Goal: Information Seeking & Learning: Compare options

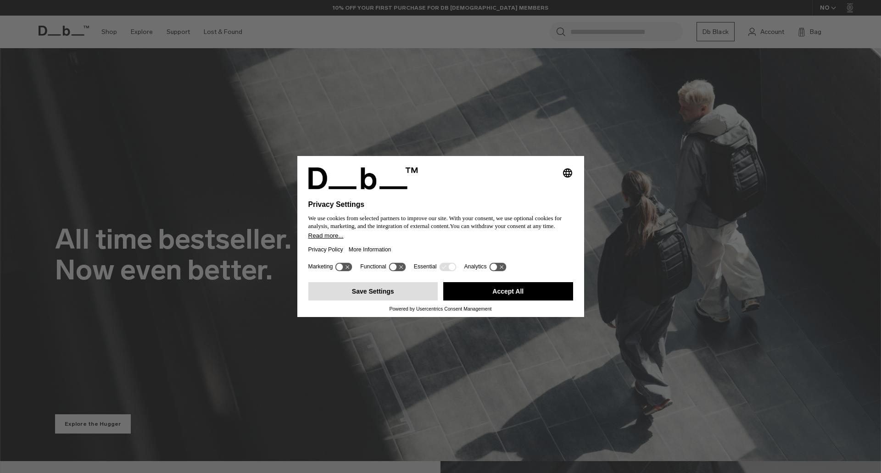
click at [394, 298] on button "Save Settings" at bounding box center [373, 291] width 130 height 18
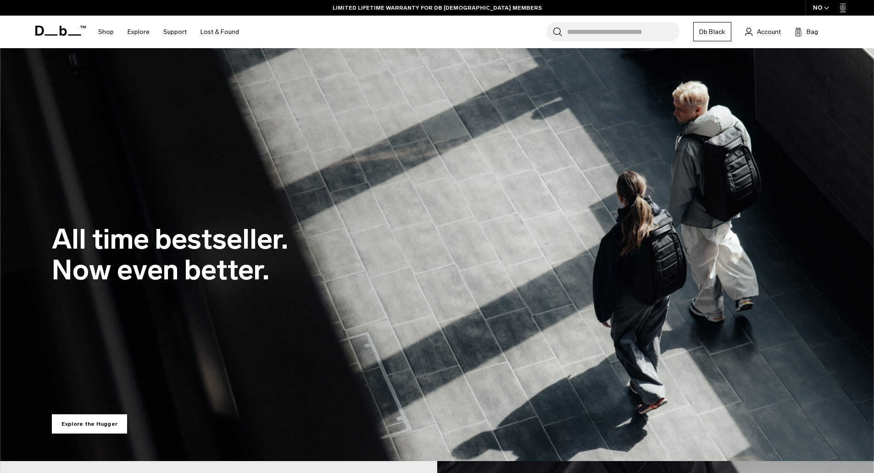
click at [828, 7] on icon "button" at bounding box center [826, 7] width 5 height 3
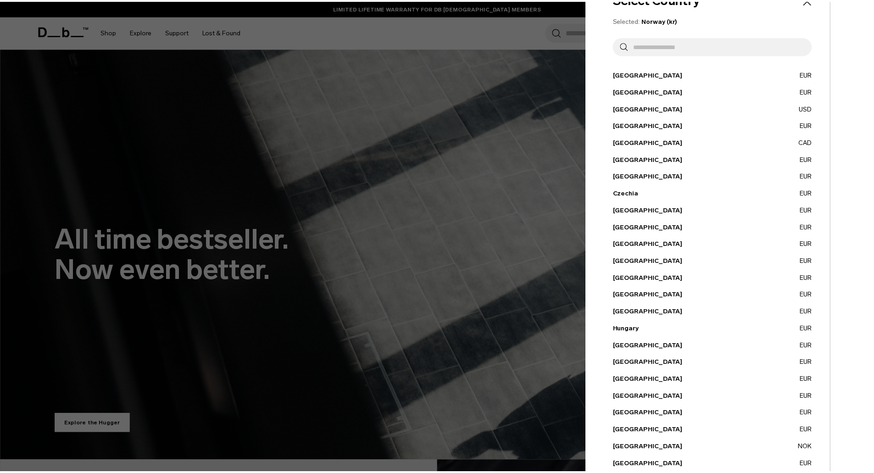
scroll to position [20, 0]
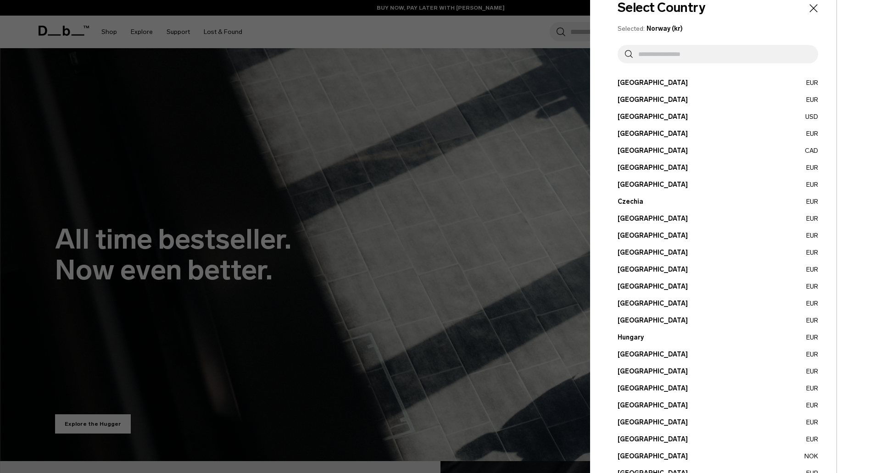
click at [439, 43] on div at bounding box center [440, 236] width 881 height 473
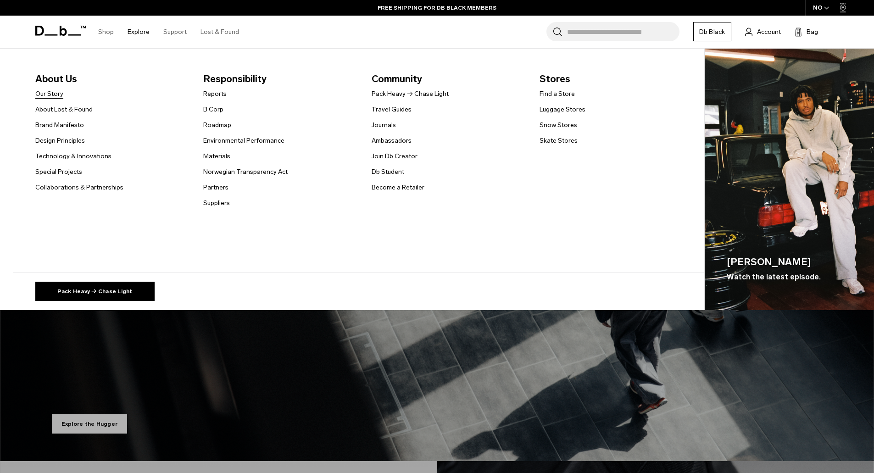
click at [41, 93] on link "Our Story" at bounding box center [49, 94] width 28 height 10
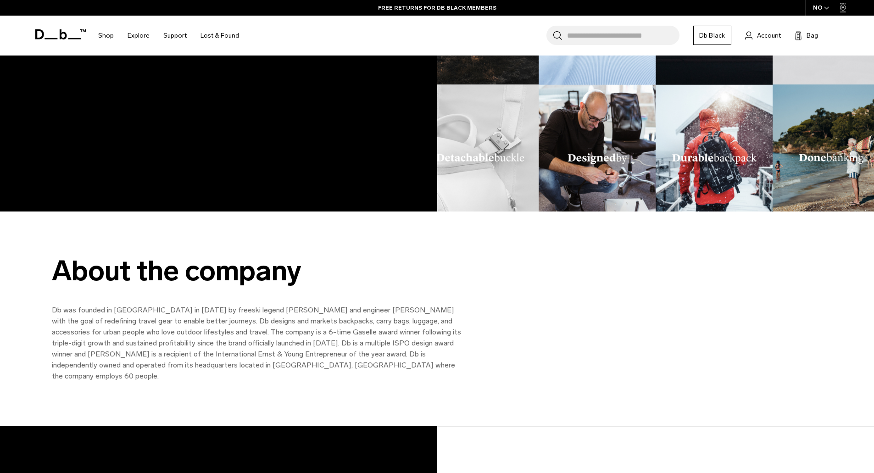
scroll to position [1193, 0]
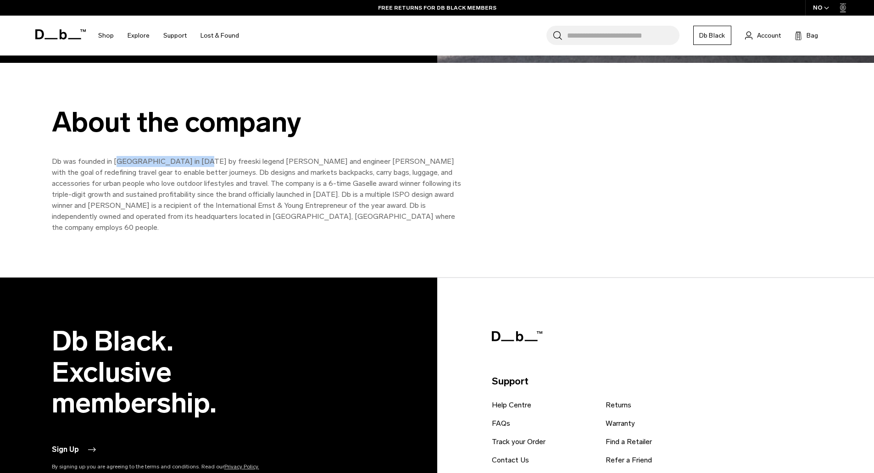
drag, startPoint x: 118, startPoint y: 164, endPoint x: 194, endPoint y: 162, distance: 75.3
click at [194, 162] on p "Db was founded in [GEOGRAPHIC_DATA] in [DATE] by freeski legend [PERSON_NAME] a…" at bounding box center [258, 194] width 413 height 77
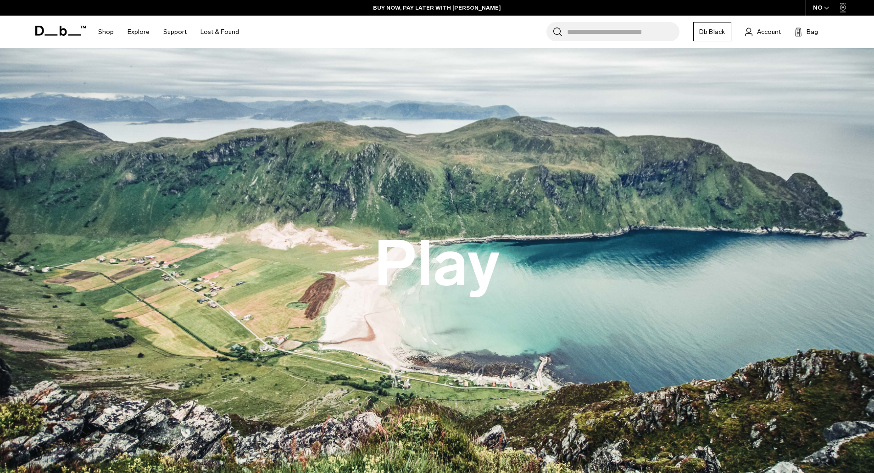
scroll to position [0, 0]
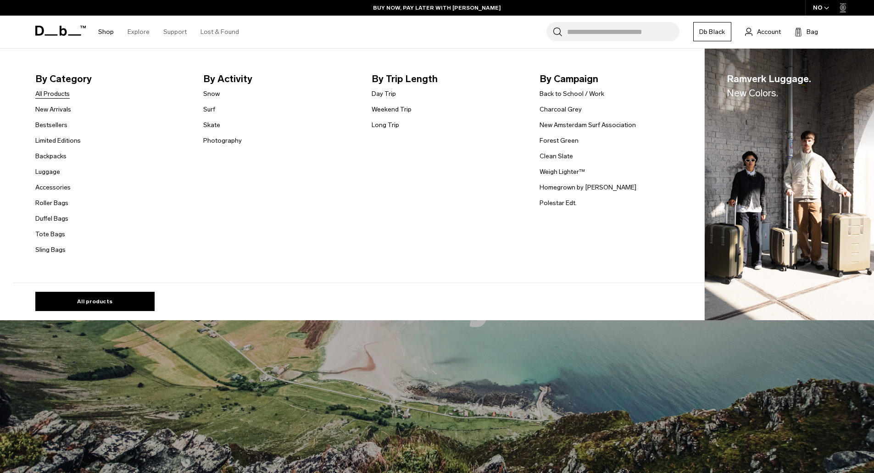
click at [56, 93] on link "All Products" at bounding box center [52, 94] width 34 height 10
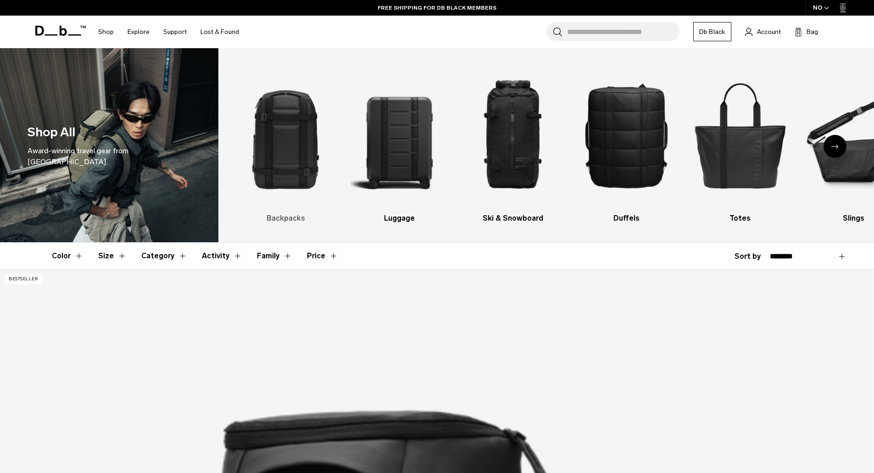
click at [308, 135] on img "1 / 10" at bounding box center [286, 135] width 98 height 146
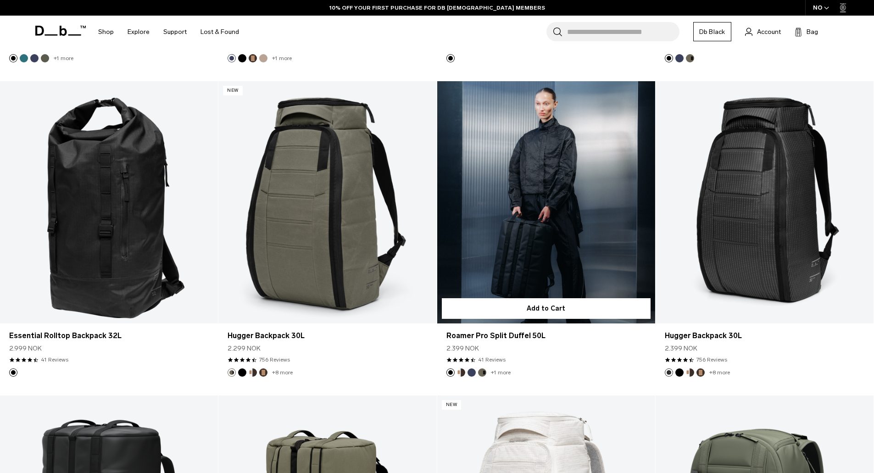
scroll to position [1423, 0]
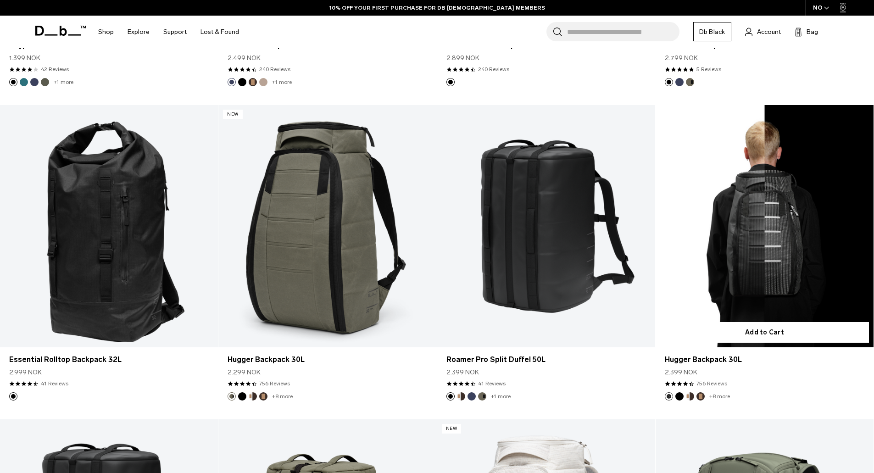
click at [761, 307] on link "Hugger Backpack 30L" at bounding box center [765, 226] width 218 height 242
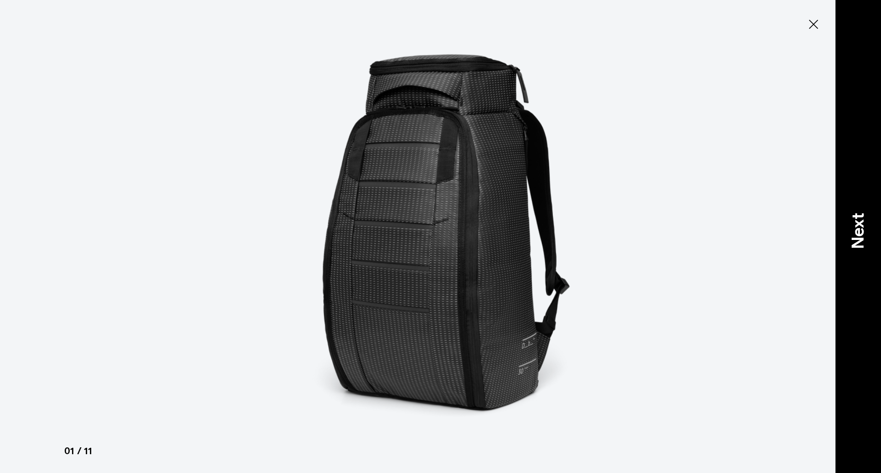
click at [862, 229] on p "Next" at bounding box center [858, 231] width 25 height 36
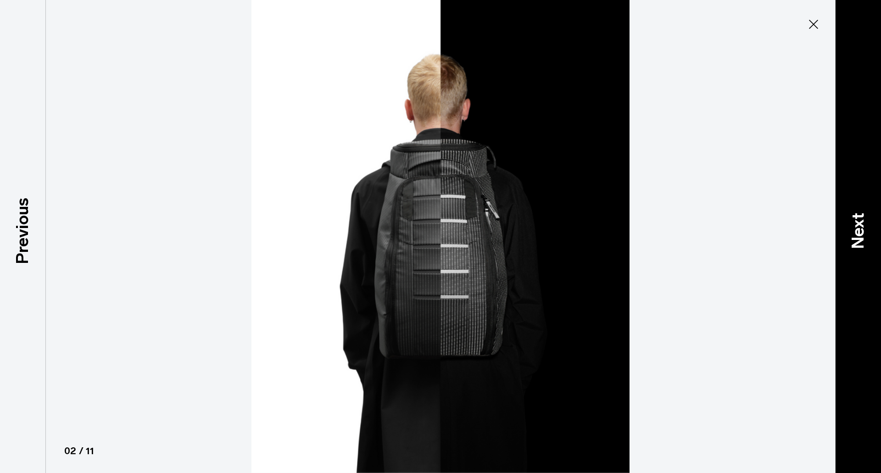
click at [862, 223] on p "Next" at bounding box center [858, 231] width 25 height 36
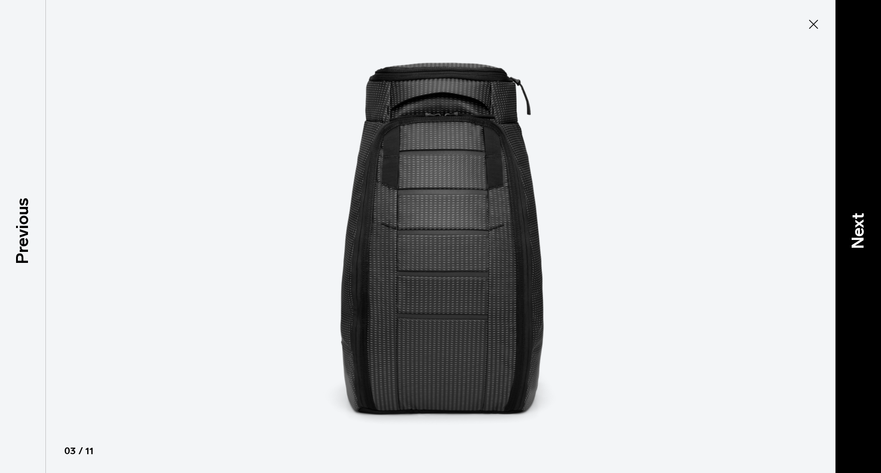
click at [862, 223] on p "Next" at bounding box center [858, 231] width 25 height 36
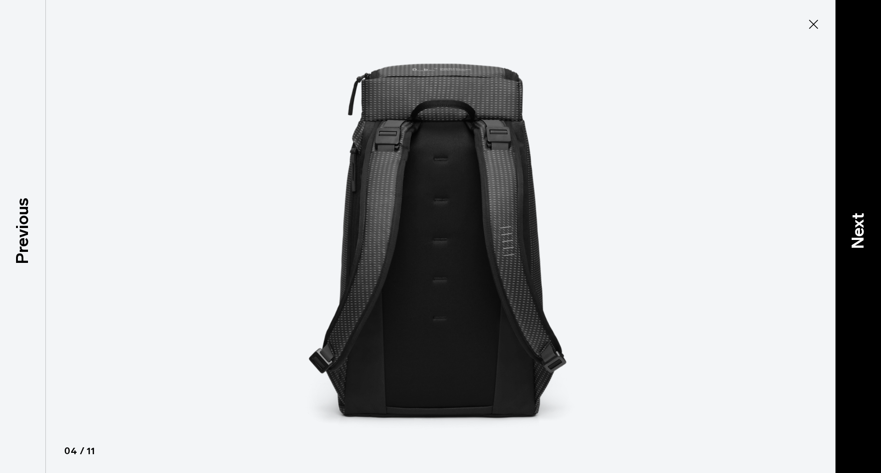
click at [862, 223] on p "Next" at bounding box center [858, 231] width 25 height 36
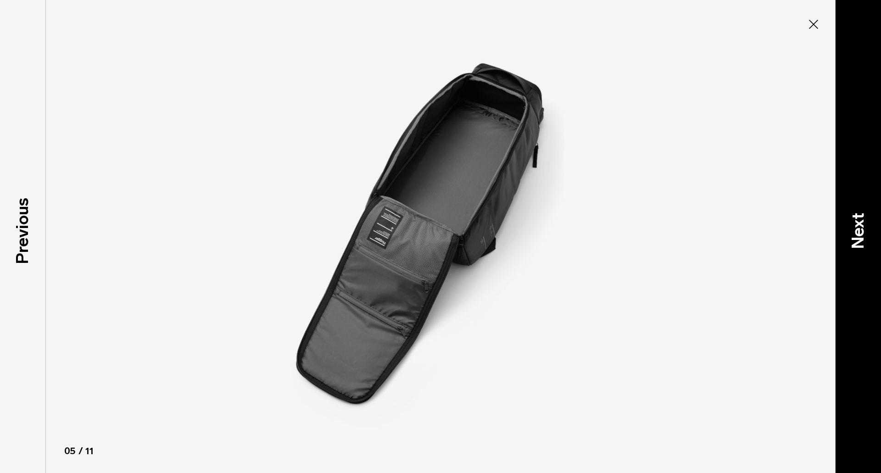
click at [865, 231] on p "Next" at bounding box center [858, 231] width 25 height 36
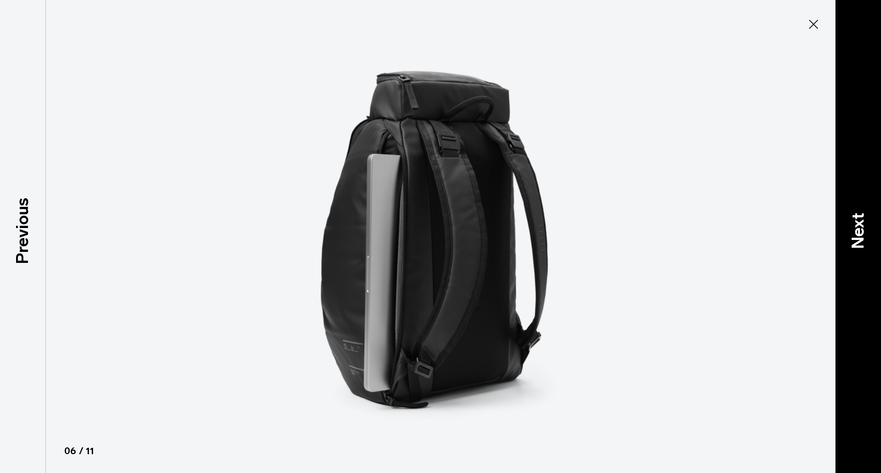
click at [865, 227] on p "Next" at bounding box center [858, 231] width 25 height 36
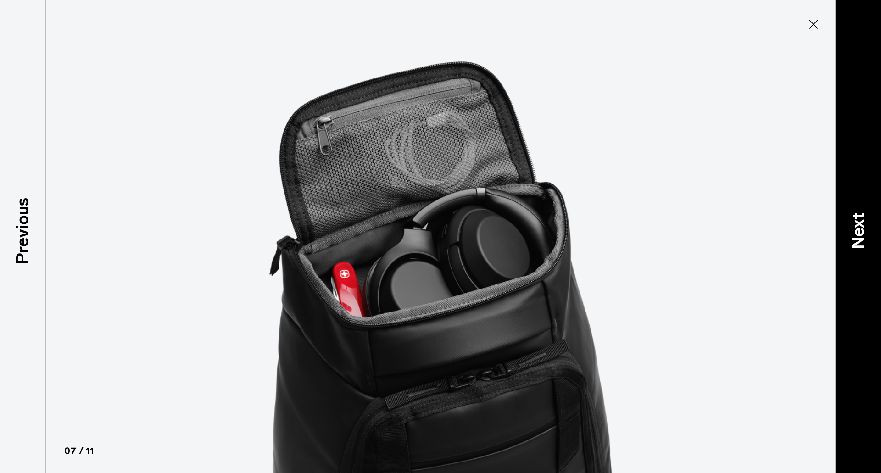
click at [865, 227] on p "Next" at bounding box center [858, 231] width 25 height 36
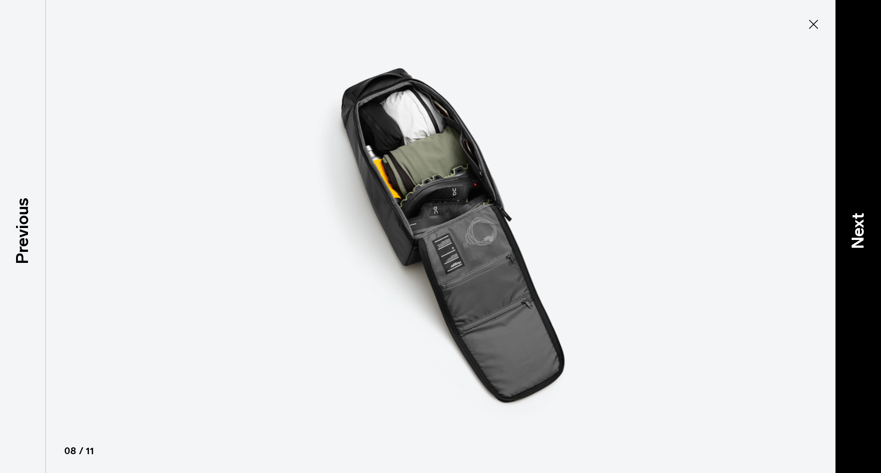
click at [865, 227] on p "Next" at bounding box center [858, 231] width 25 height 36
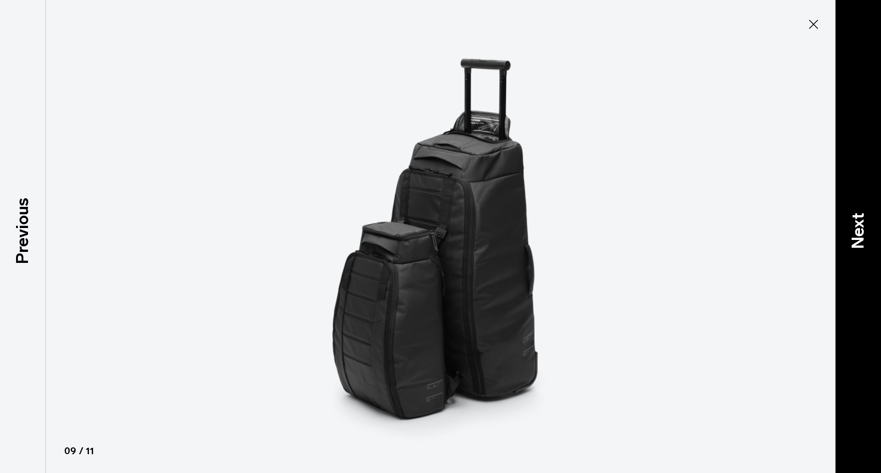
click at [865, 227] on p "Next" at bounding box center [858, 231] width 25 height 36
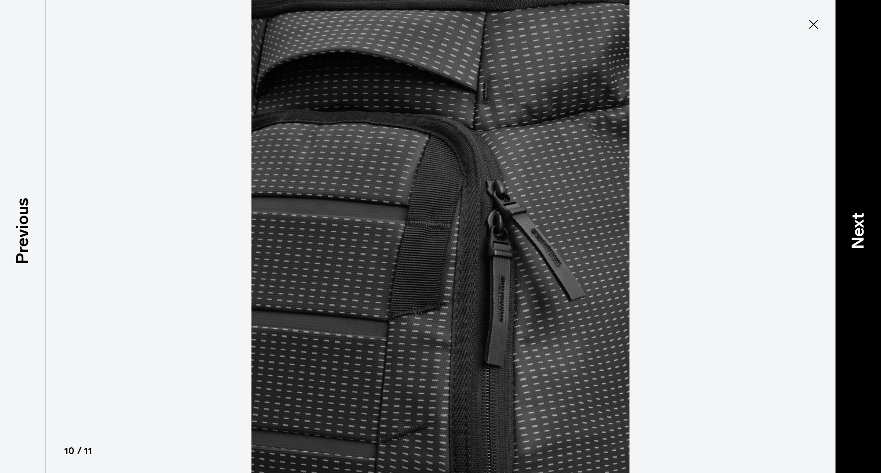
click at [865, 227] on p "Next" at bounding box center [858, 231] width 25 height 36
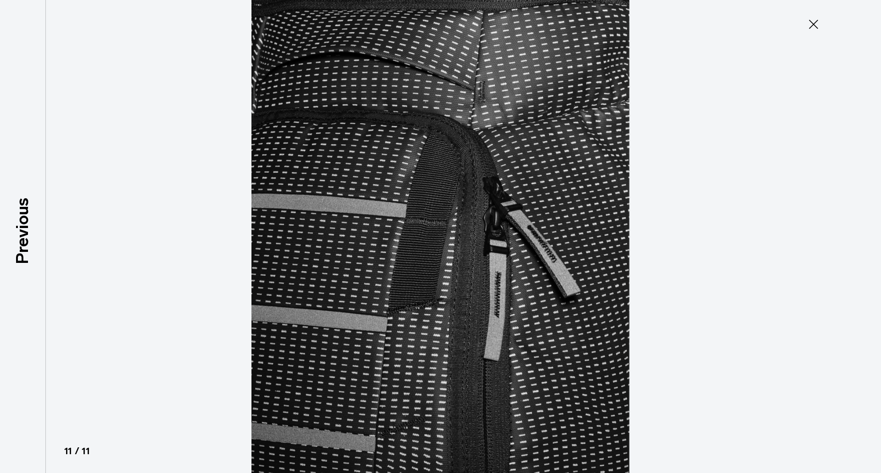
click at [865, 227] on div at bounding box center [440, 236] width 881 height 473
click at [817, 27] on icon at bounding box center [813, 24] width 9 height 9
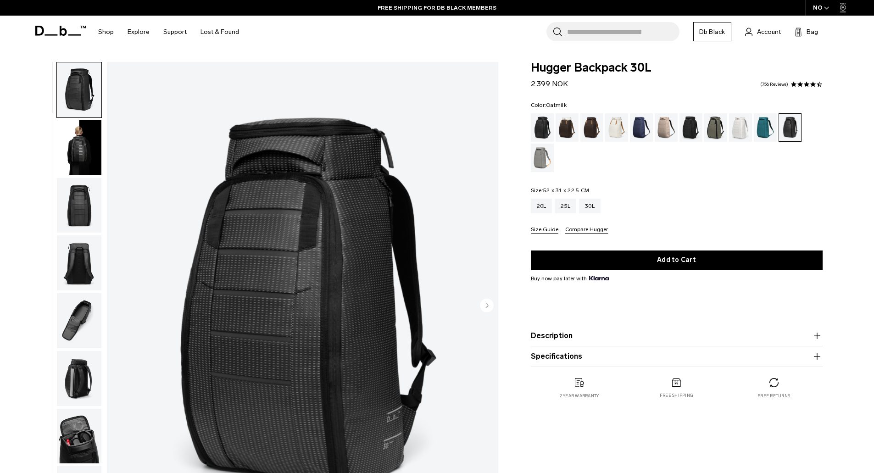
click at [609, 123] on div "Oatmilk" at bounding box center [616, 127] width 23 height 28
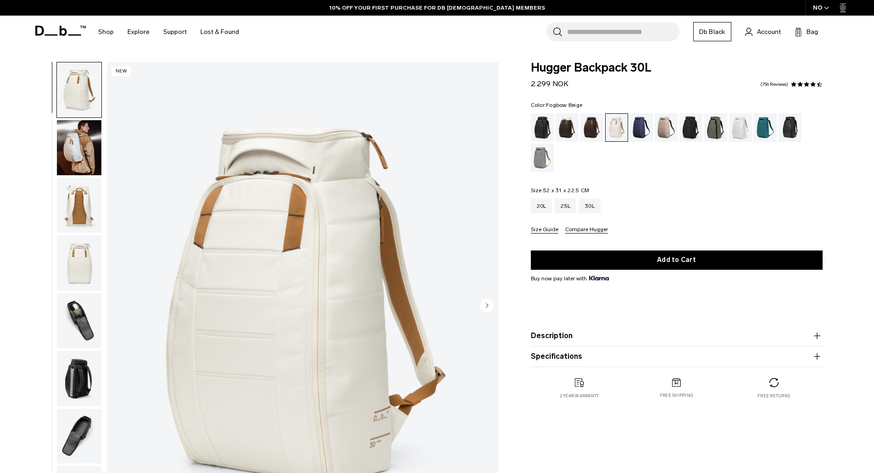
click at [672, 125] on div "Fogbow Beige" at bounding box center [666, 127] width 23 height 28
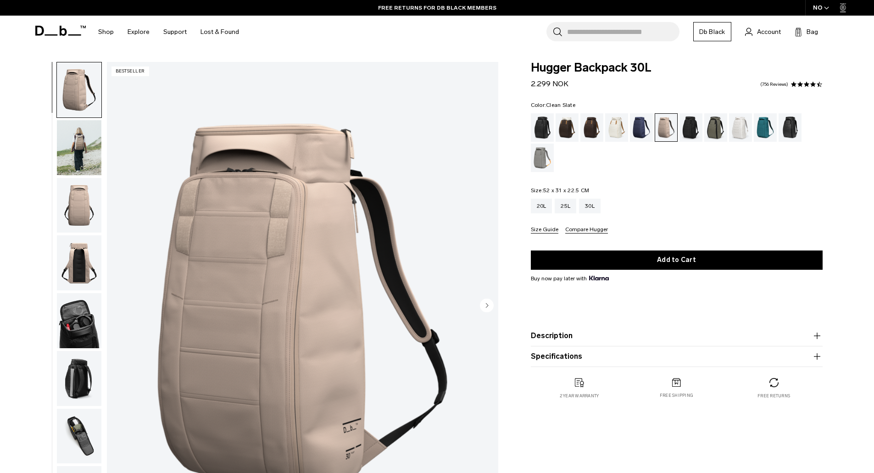
click at [734, 132] on div "Clean Slate" at bounding box center [740, 127] width 23 height 28
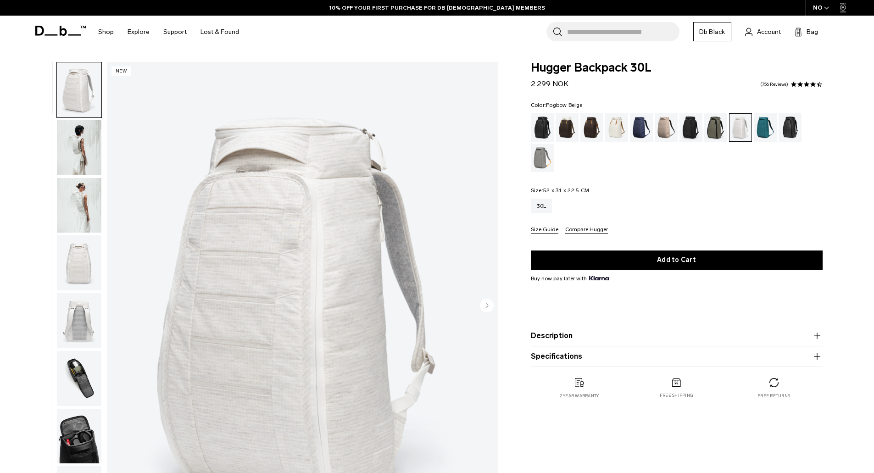
click at [667, 134] on div "Fogbow Beige" at bounding box center [666, 127] width 23 height 28
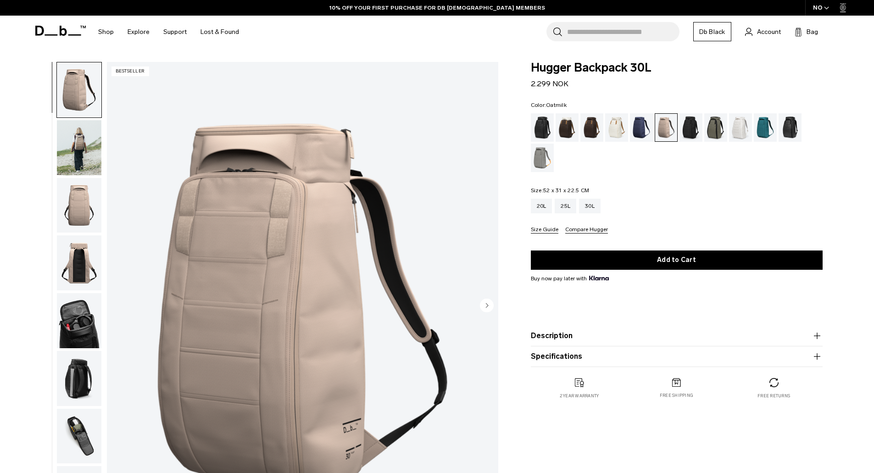
click at [610, 131] on div "Oatmilk" at bounding box center [616, 127] width 23 height 28
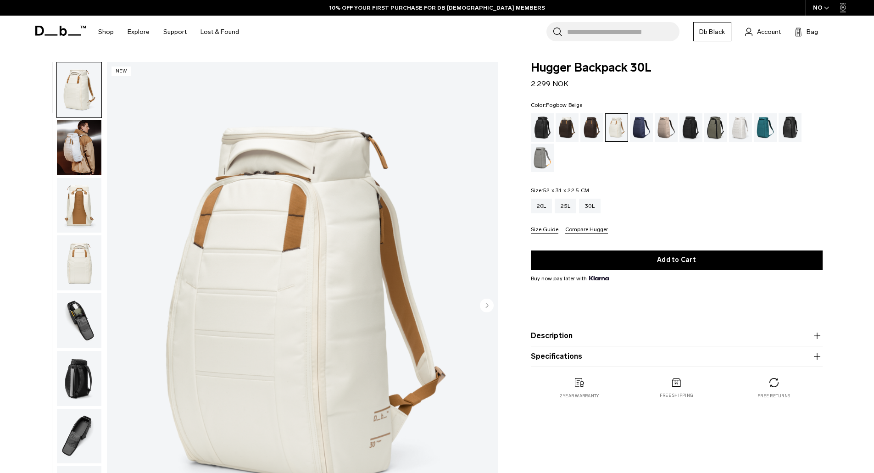
click at [662, 132] on div "Fogbow Beige" at bounding box center [666, 127] width 23 height 28
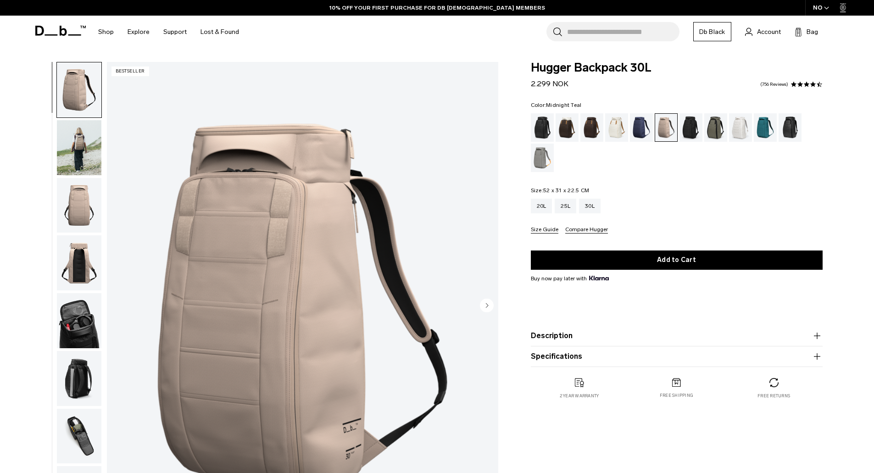
click at [766, 129] on div "Midnight Teal" at bounding box center [765, 127] width 23 height 28
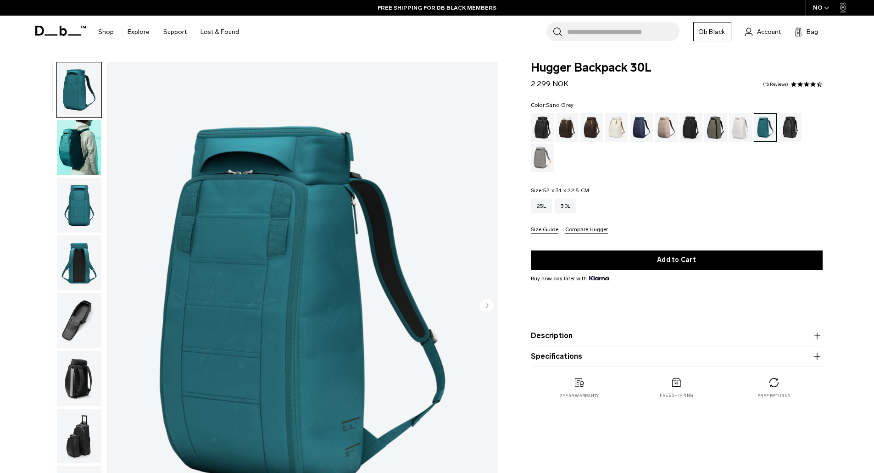
click at [543, 156] on div "Sand Grey" at bounding box center [542, 158] width 23 height 28
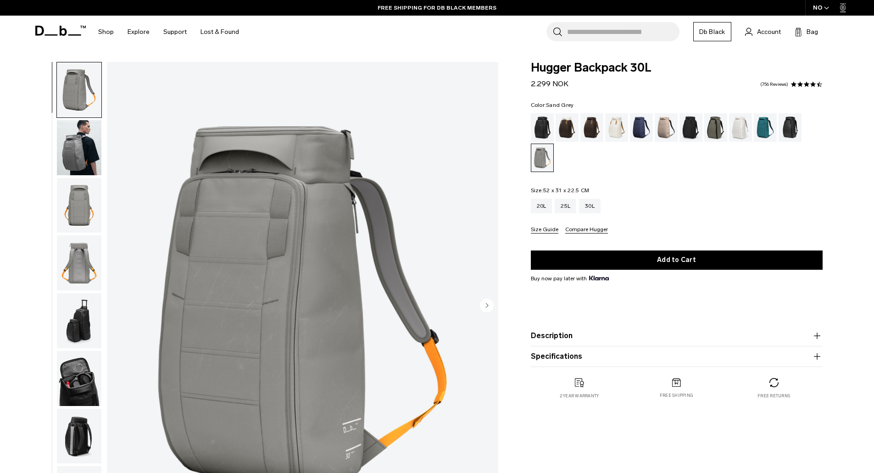
click at [74, 153] on img "button" at bounding box center [79, 147] width 45 height 55
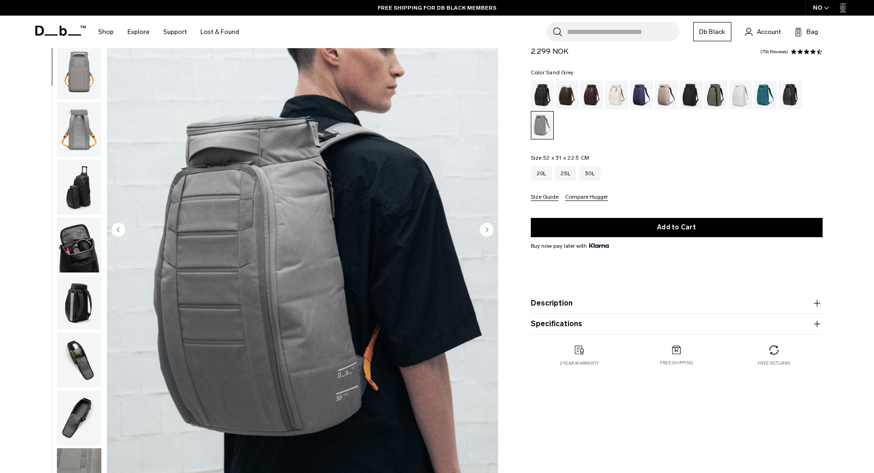
scroll to position [92, 0]
